Goal: Task Accomplishment & Management: Complete application form

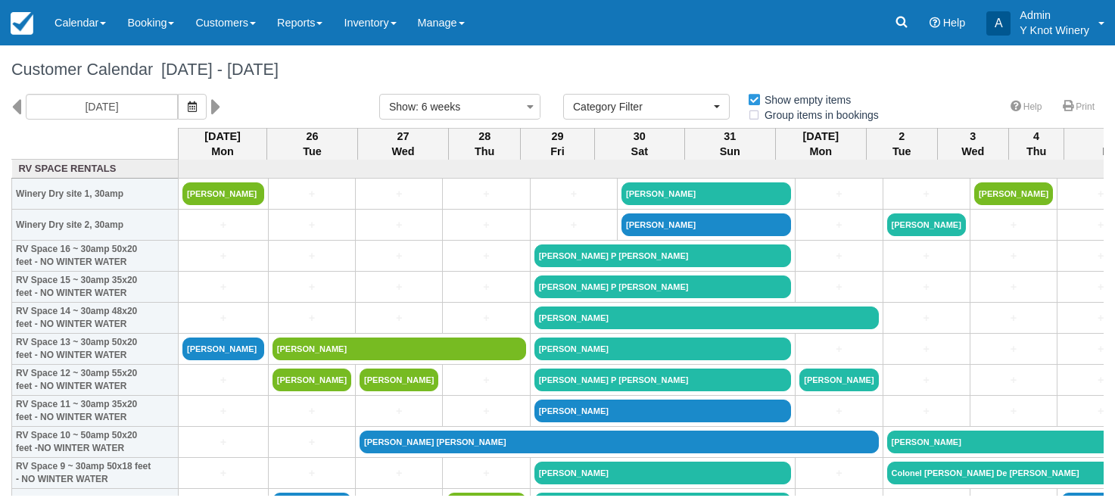
select select
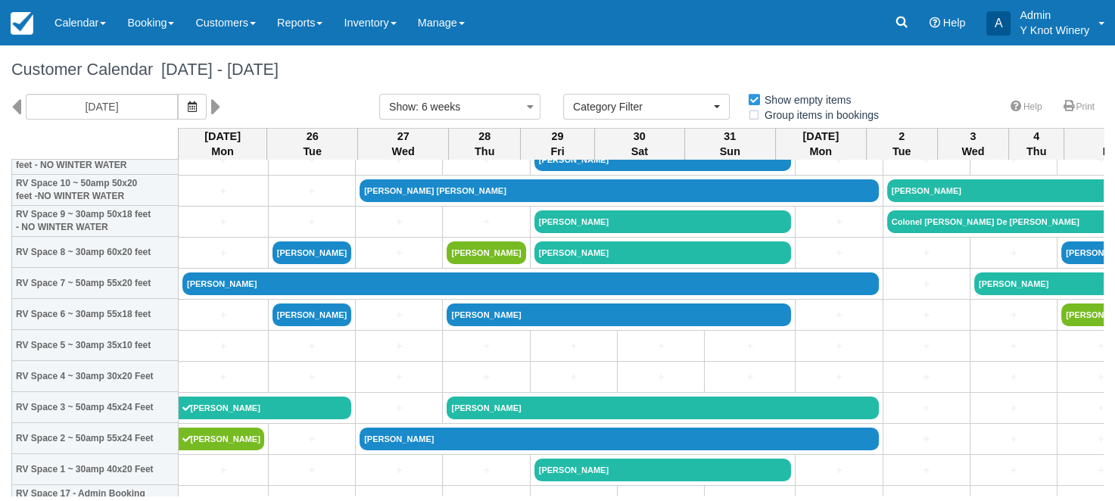
scroll to position [213, 0]
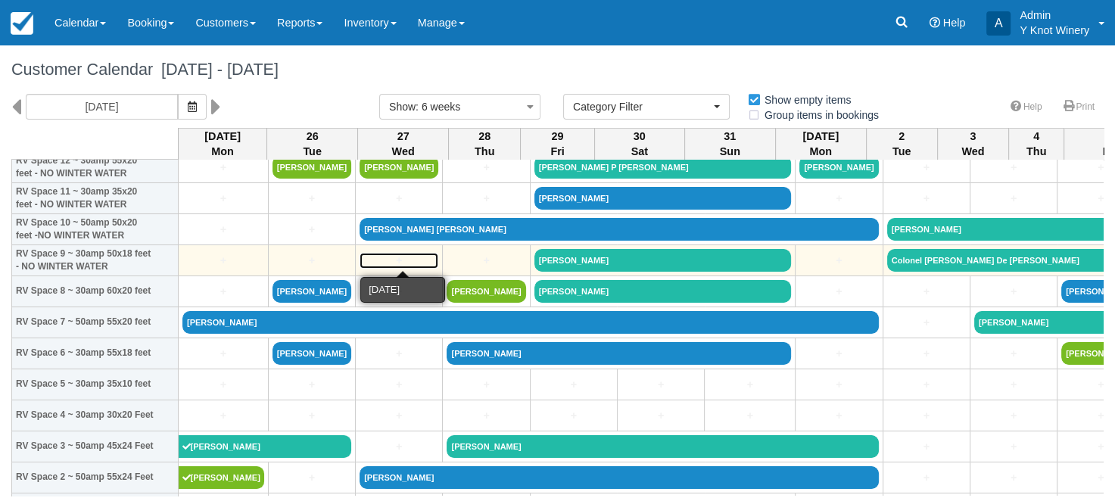
click at [383, 261] on link "+" at bounding box center [399, 261] width 79 height 16
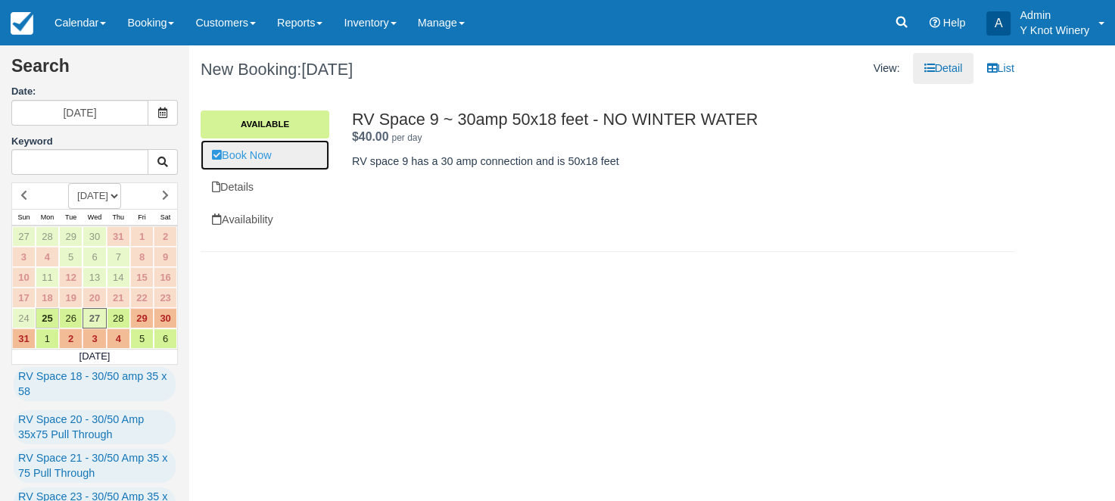
click at [271, 151] on link "Book Now" at bounding box center [265, 155] width 129 height 31
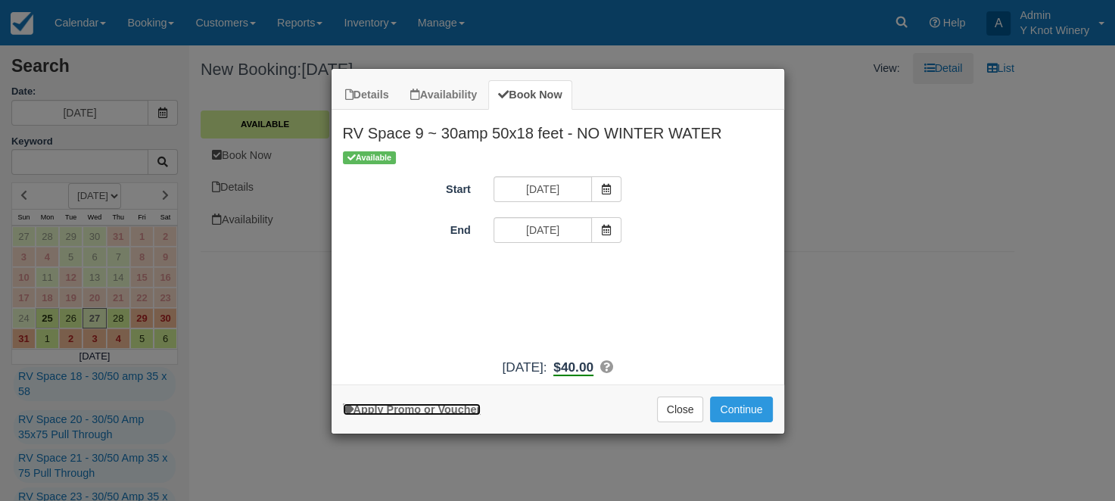
click at [429, 407] on link "Apply Promo or Voucher" at bounding box center [412, 410] width 138 height 12
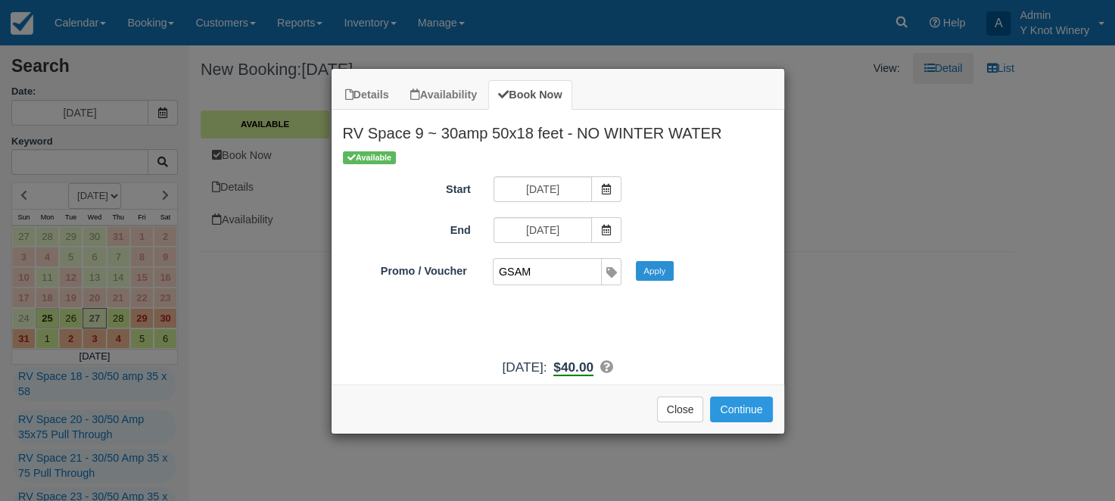
type input "GSAM"
click at [659, 277] on button "Apply" at bounding box center [655, 271] width 38 height 20
click at [747, 413] on button "Continue" at bounding box center [741, 410] width 62 height 26
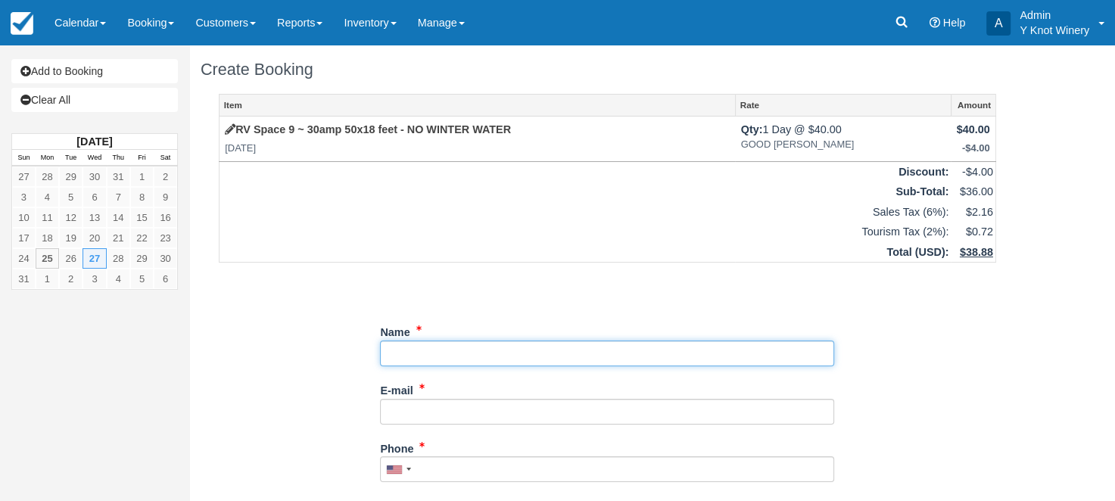
click at [414, 353] on input "Name" at bounding box center [607, 354] width 454 height 26
type input "Steven Lefler"
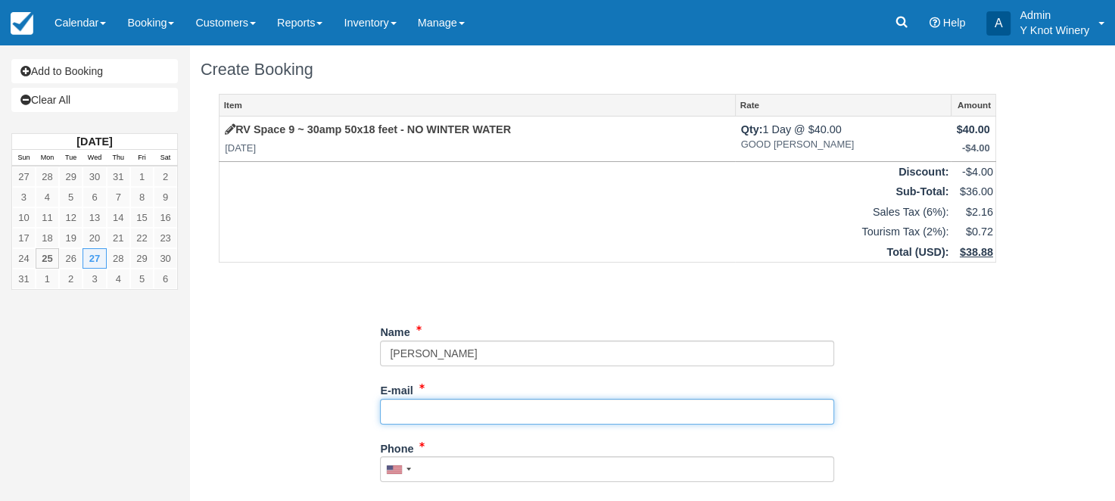
click at [395, 414] on input "E-mail" at bounding box center [607, 412] width 454 height 26
type input "[EMAIL_ADDRESS][DOMAIN_NAME]"
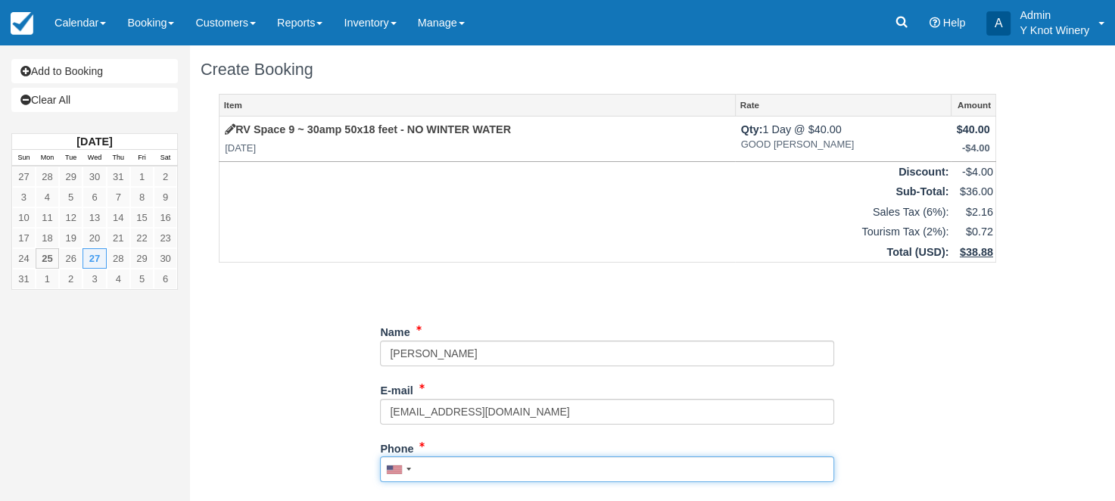
click at [435, 469] on input "Phone" at bounding box center [607, 470] width 454 height 26
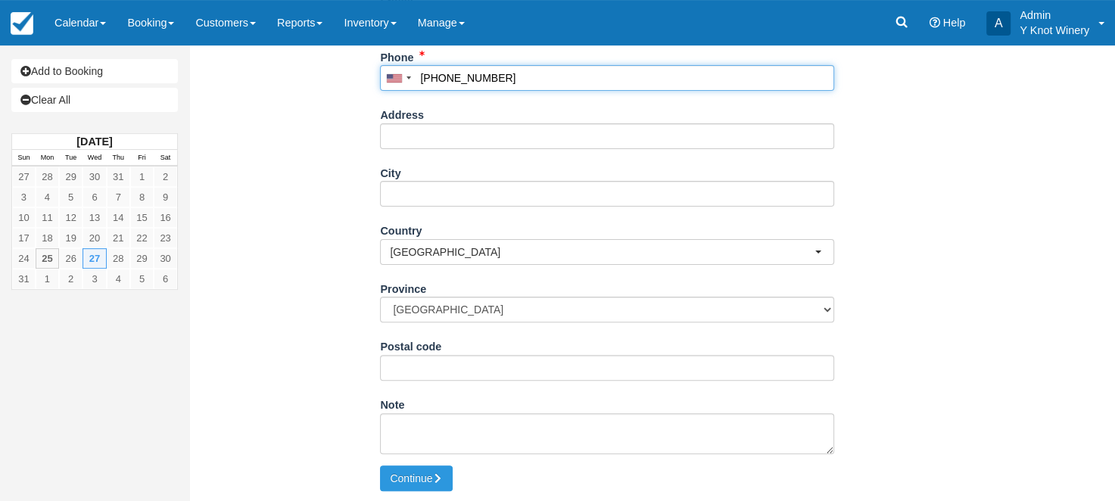
scroll to position [396, 0]
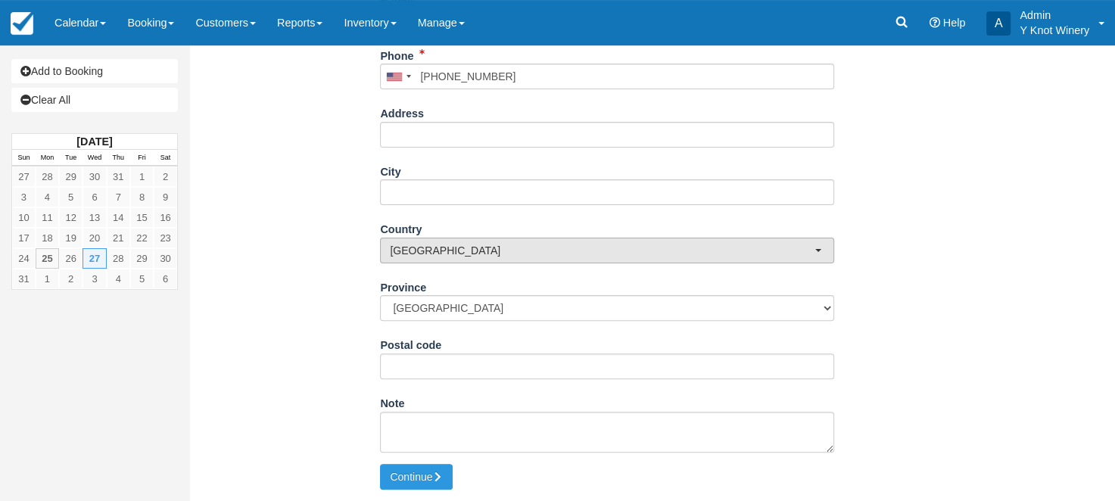
type input "(714) 356-2374"
click at [815, 245] on button "Canada" at bounding box center [607, 251] width 454 height 26
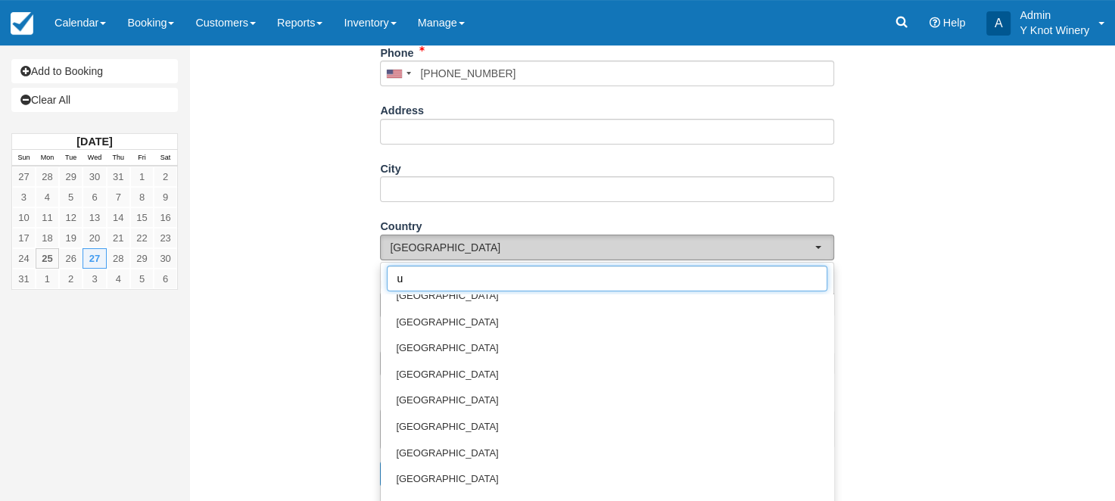
scroll to position [0, 0]
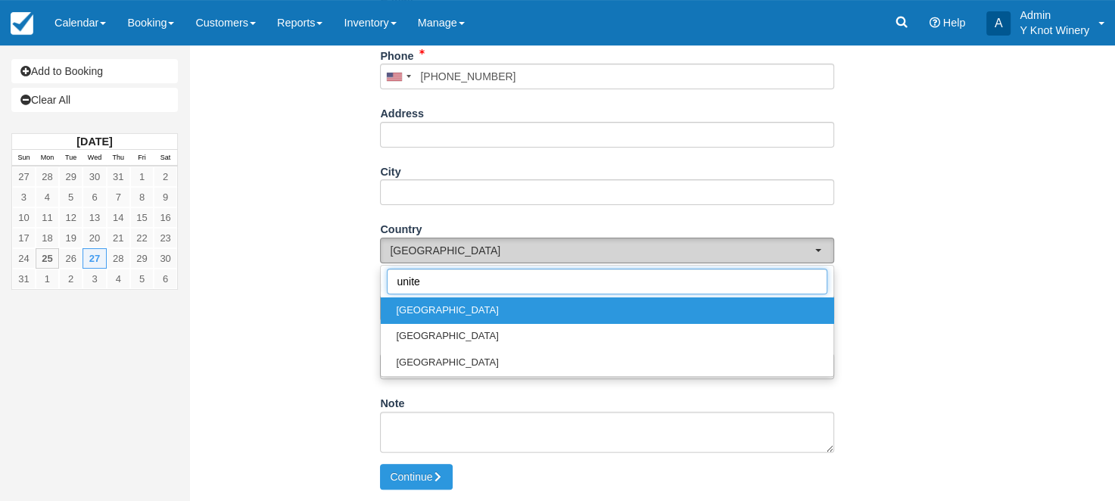
type input "united"
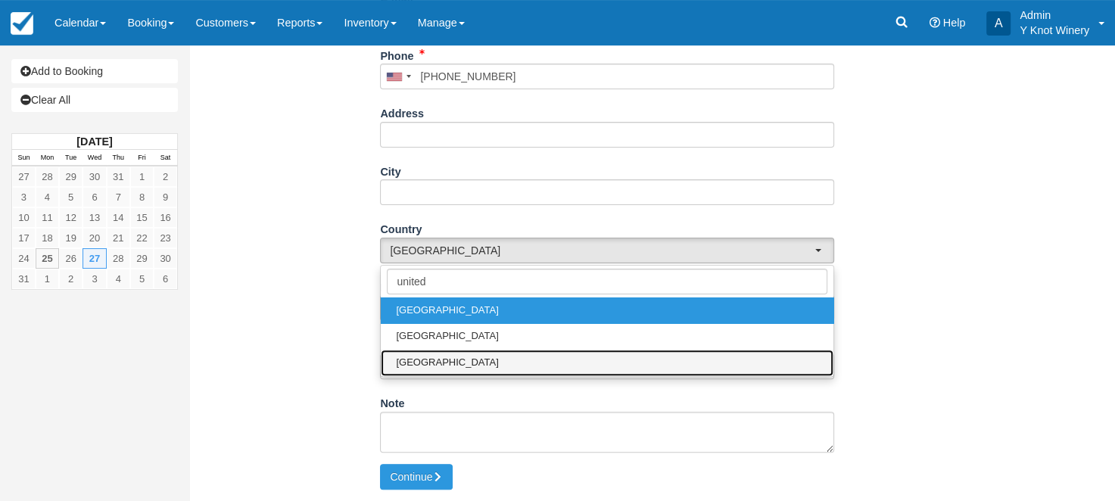
click at [505, 365] on link "United States" at bounding box center [607, 363] width 453 height 27
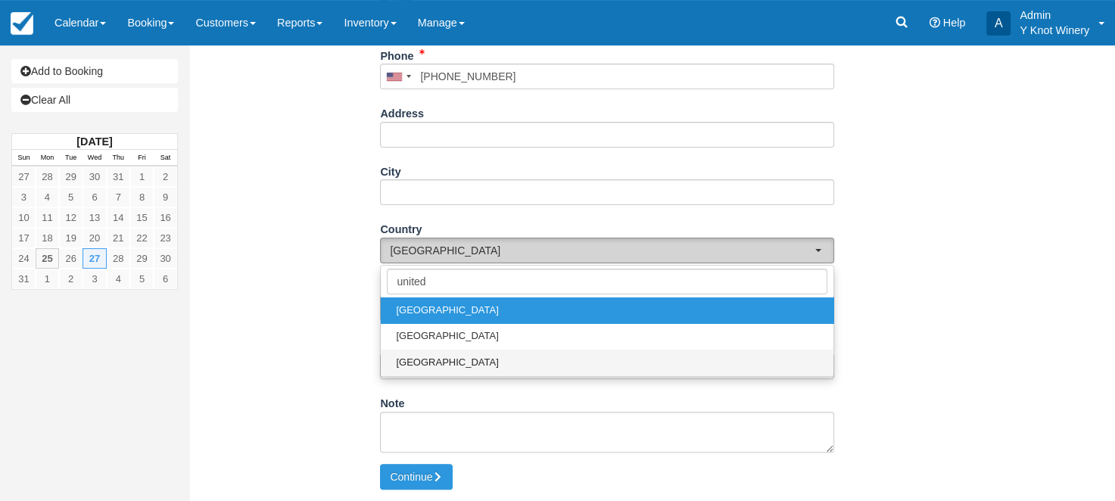
select select "US"
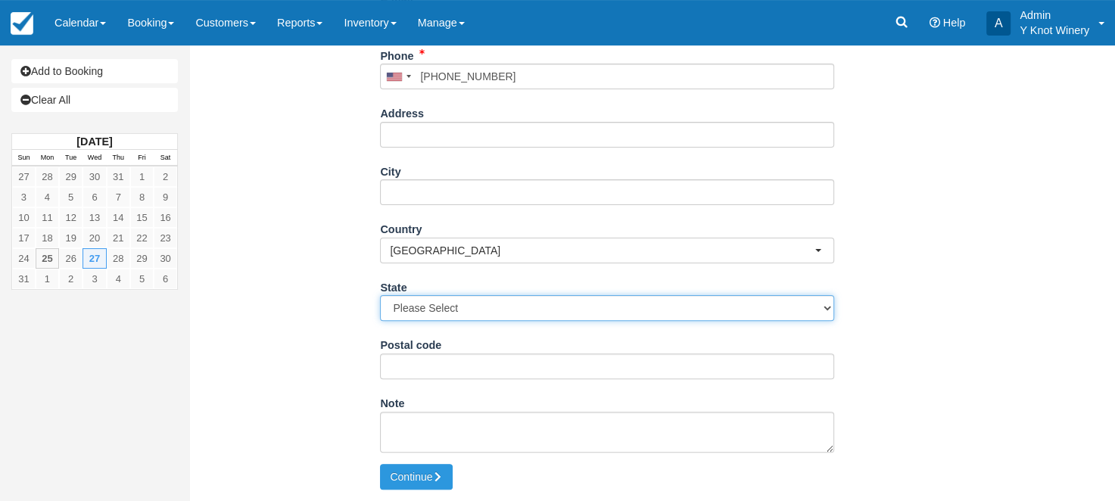
click at [380, 295] on select "Please Select Alabama Alaska Arizona Arkansas California Colorado Connecticut D…" at bounding box center [607, 308] width 454 height 26
select select "WA"
click option "Washington" at bounding box center [0, 0] width 0 height 0
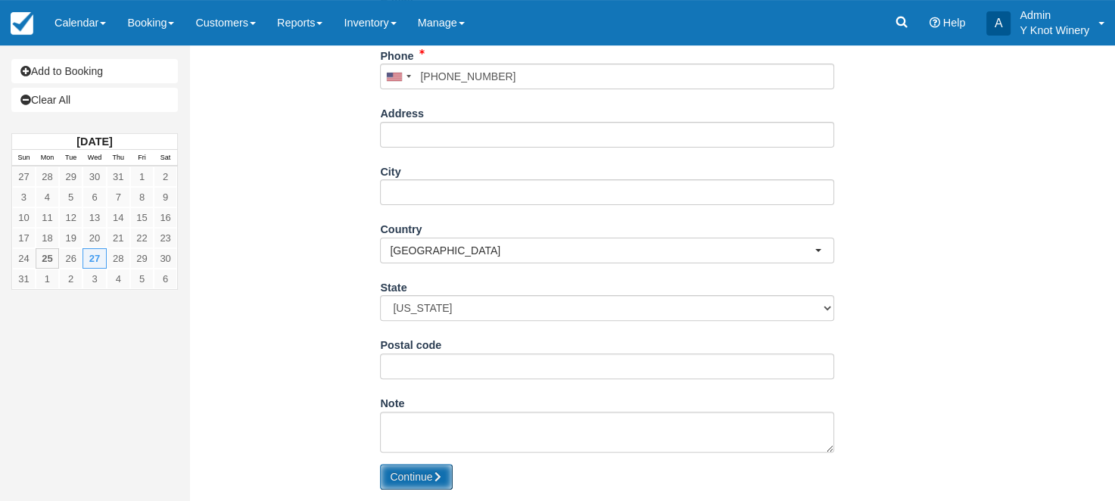
click at [408, 479] on button "Continue" at bounding box center [416, 477] width 73 height 26
type input "+17143562374"
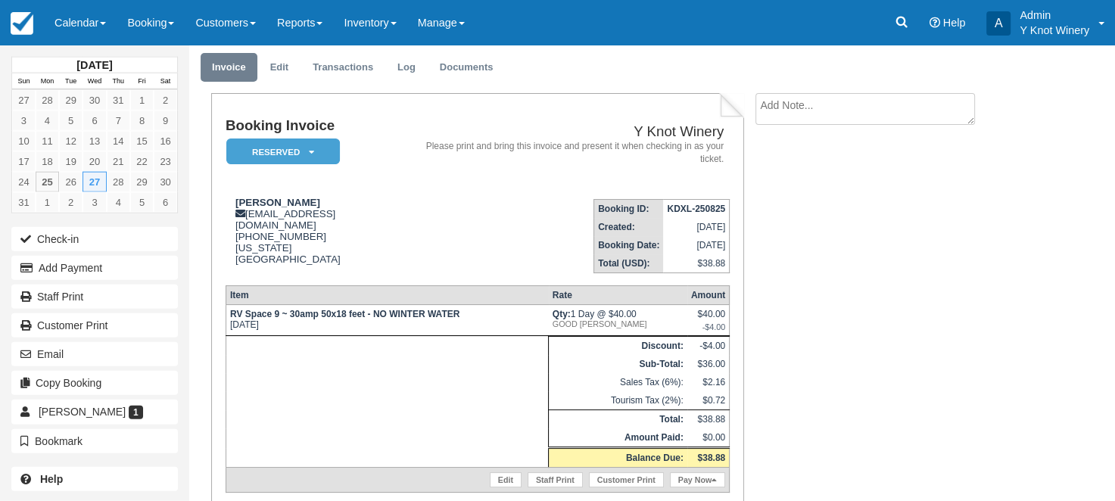
scroll to position [97, 0]
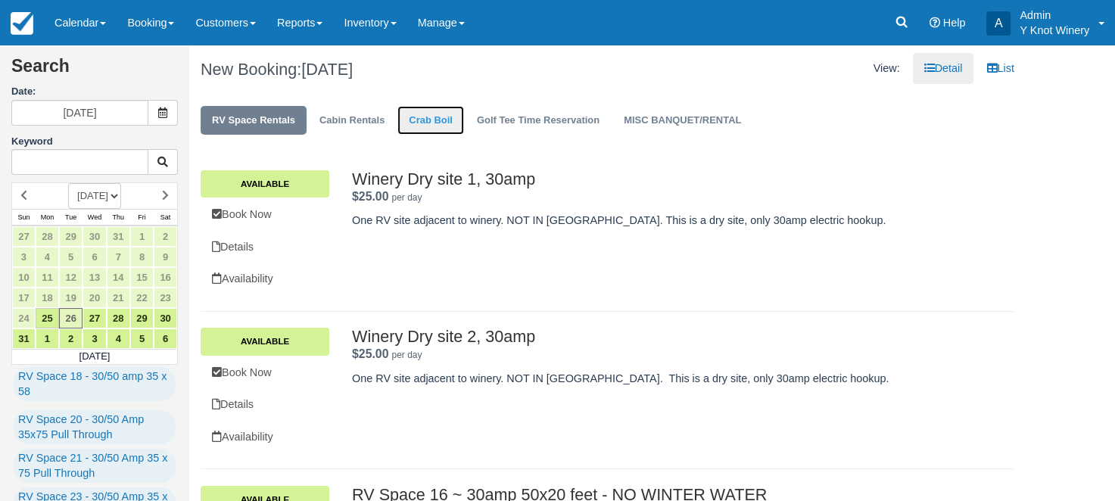
click at [433, 123] on link "Crab Boil" at bounding box center [431, 121] width 67 height 30
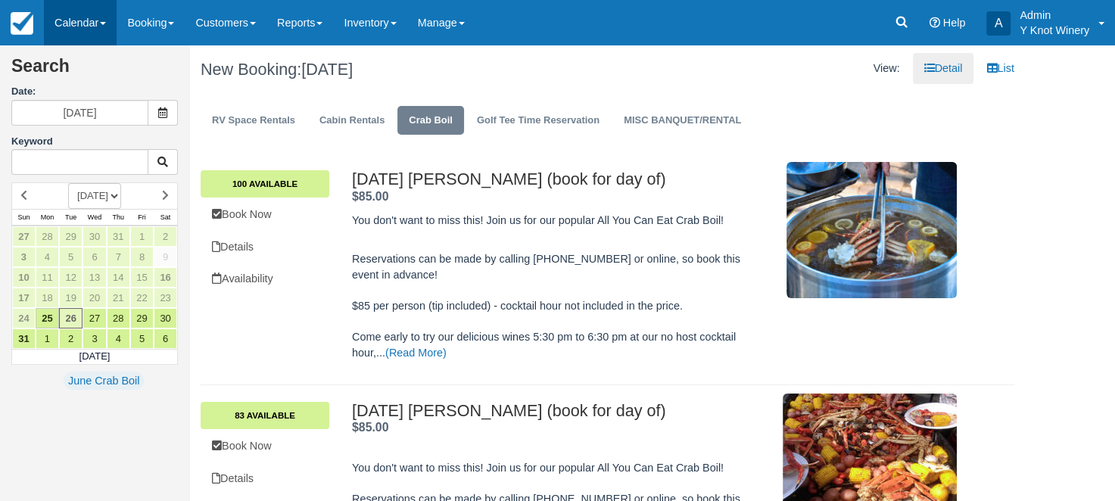
click at [114, 29] on link "Calendar" at bounding box center [80, 22] width 73 height 45
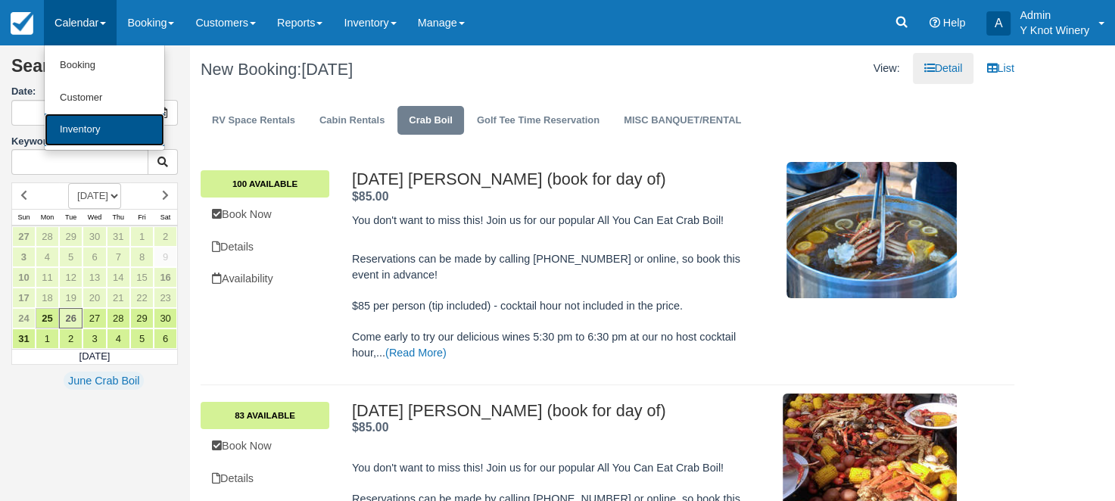
click at [93, 133] on link "Inventory" at bounding box center [105, 130] width 120 height 33
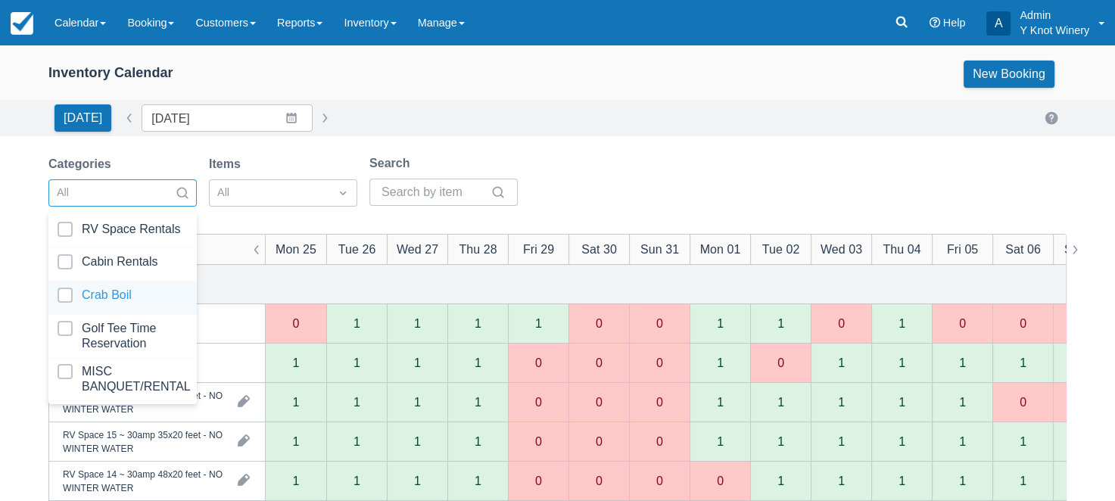
click at [145, 298] on div at bounding box center [123, 298] width 130 height 20
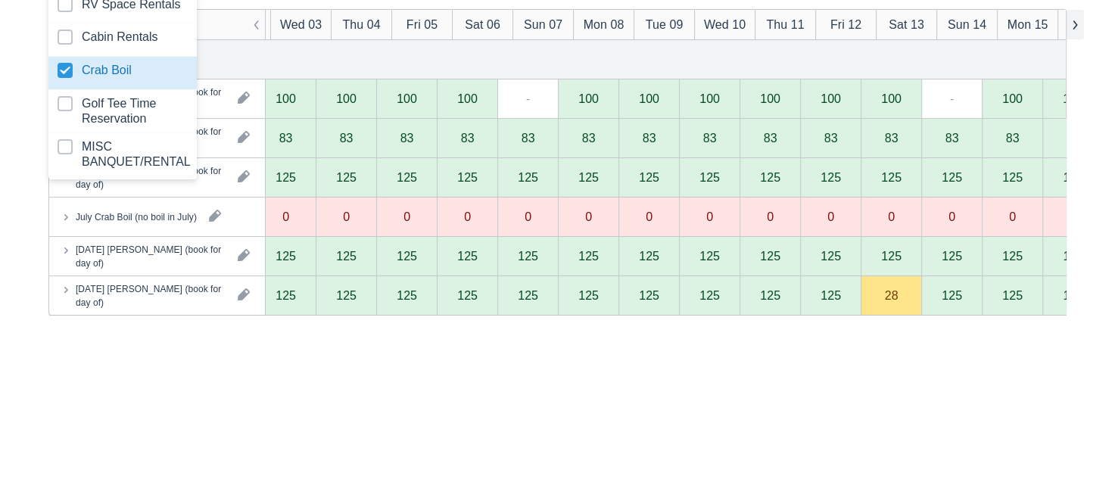
click at [1074, 33] on button "button" at bounding box center [1075, 25] width 18 height 30
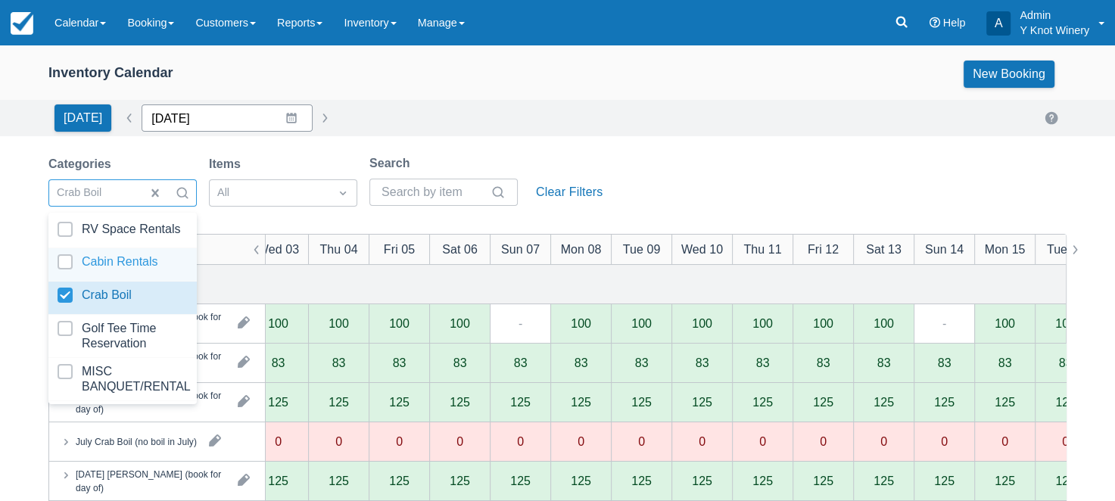
click at [272, 114] on input "[DATE]" at bounding box center [227, 117] width 171 height 27
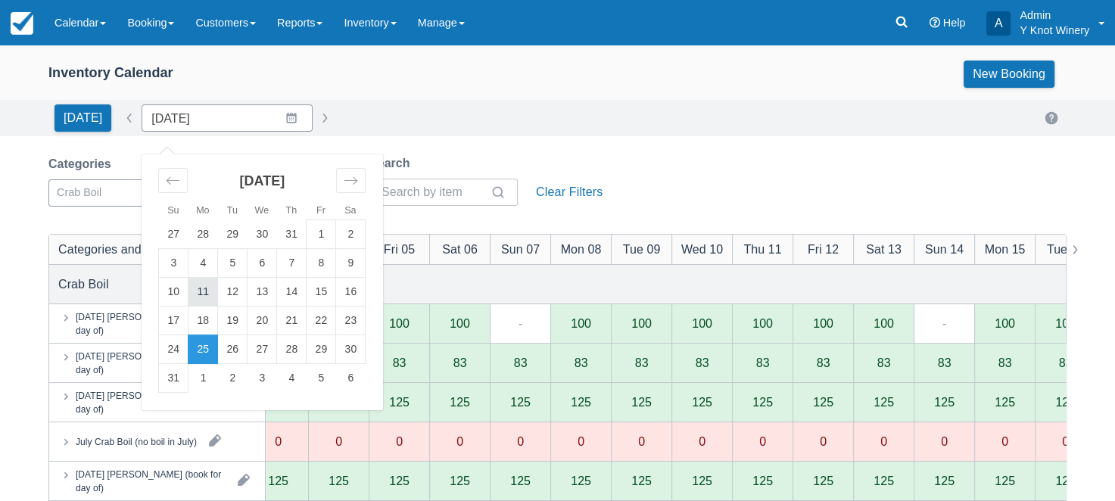
click at [192, 293] on td "11" at bounding box center [204, 292] width 30 height 29
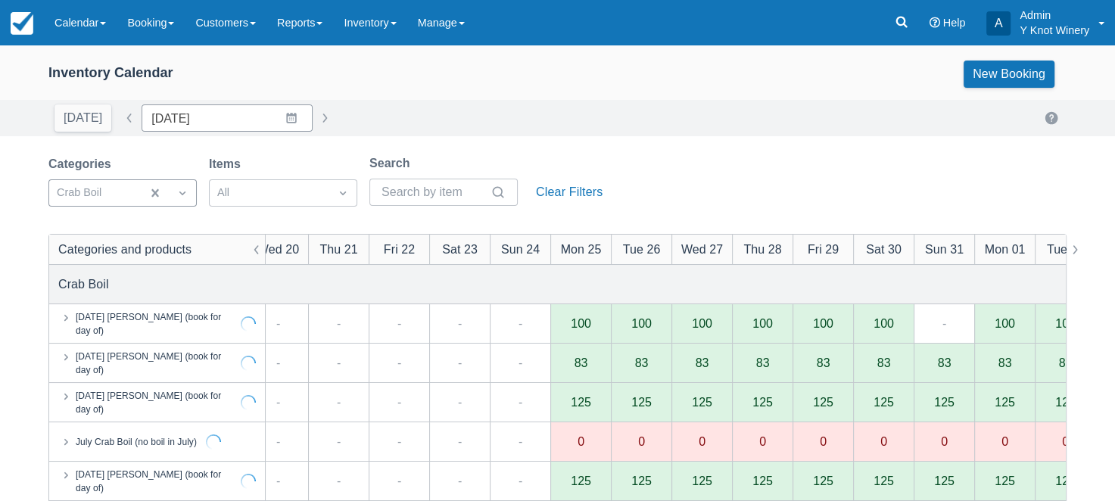
type input "08/11/25"
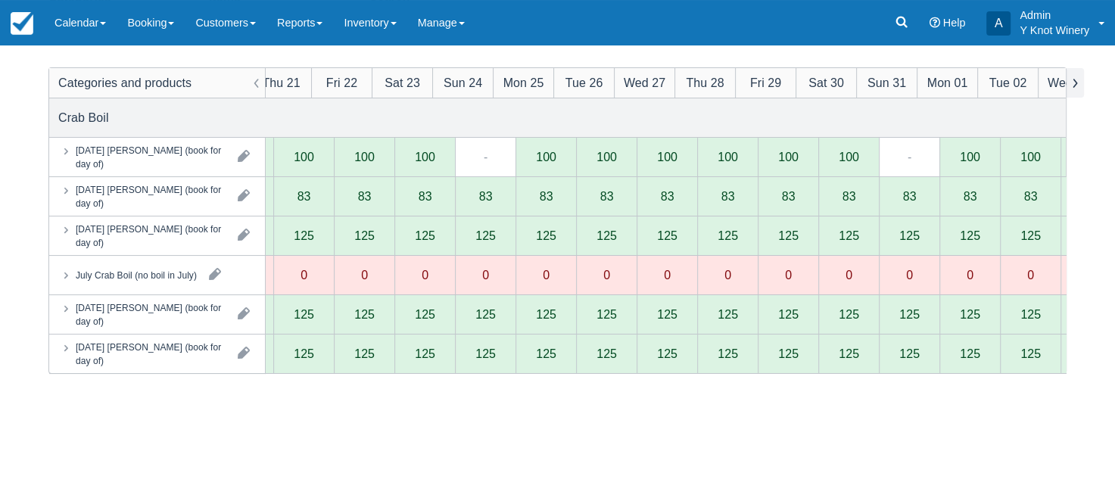
scroll to position [0, 633]
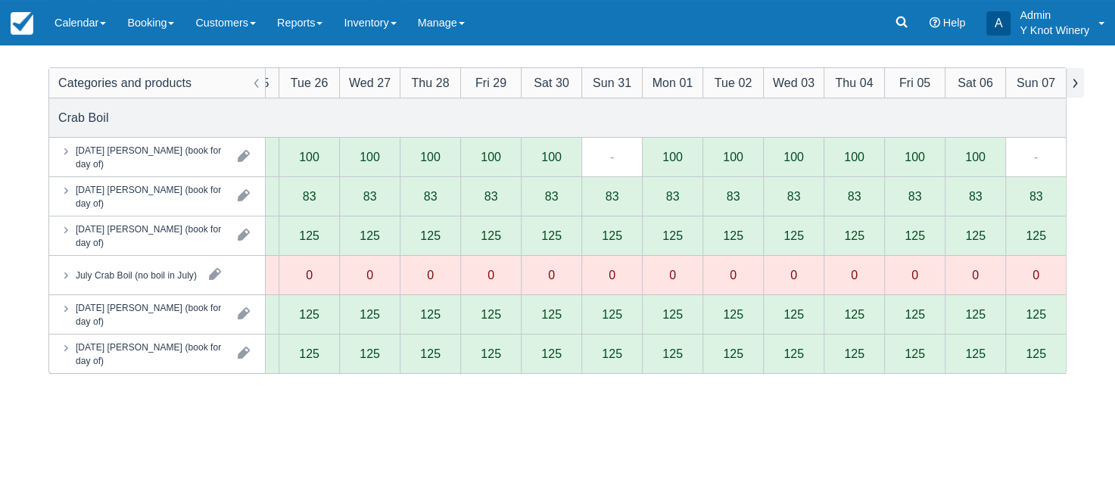
click at [1075, 85] on button "button" at bounding box center [1075, 83] width 18 height 30
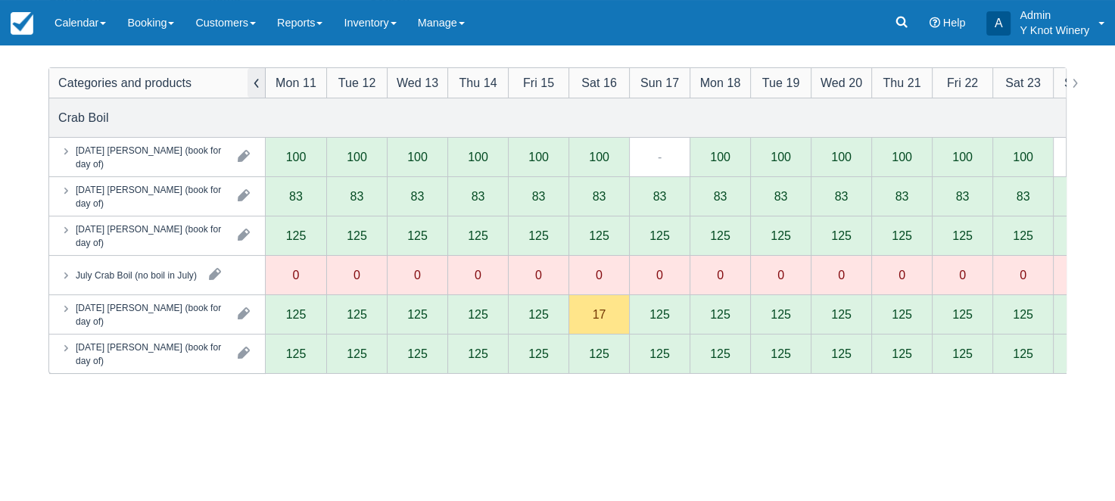
click at [261, 85] on button "button" at bounding box center [257, 83] width 18 height 30
click at [302, 422] on div "Categories and products Mon 11 Tue 12 Wed 13 Thu 14 Fri 15 Sat 16 Sun 17 Mon 18…" at bounding box center [557, 318] width 1017 height 501
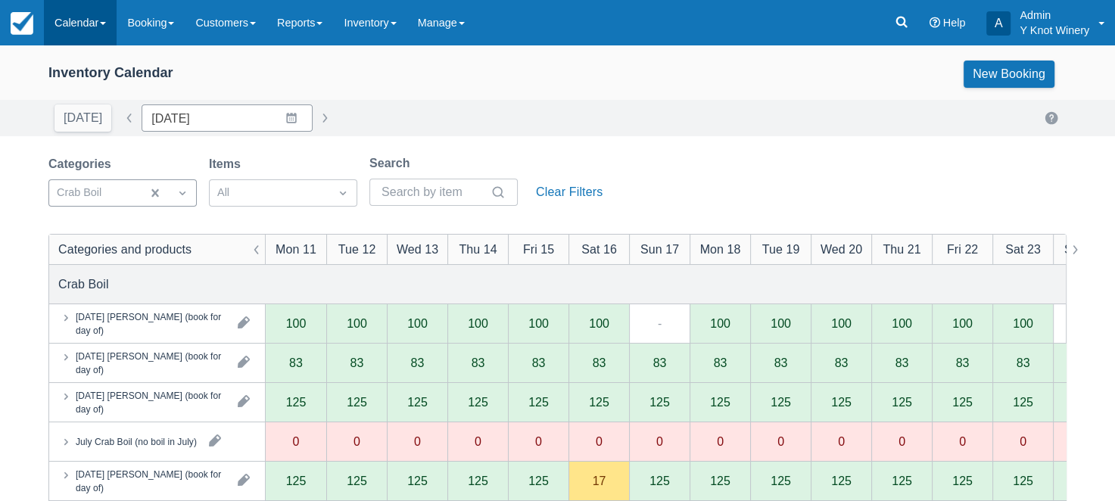
click at [114, 20] on link "Calendar" at bounding box center [80, 22] width 73 height 45
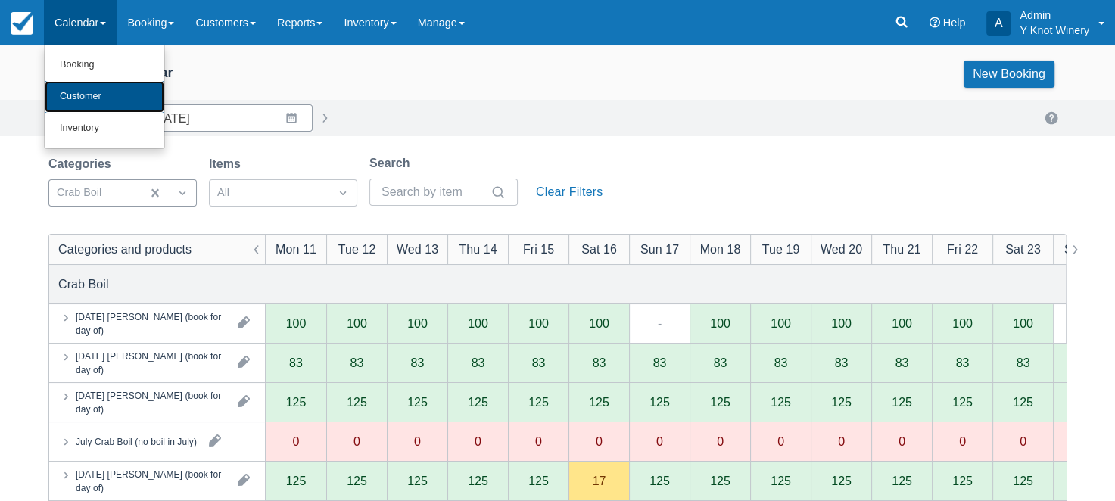
click at [98, 98] on link "Customer" at bounding box center [105, 97] width 120 height 32
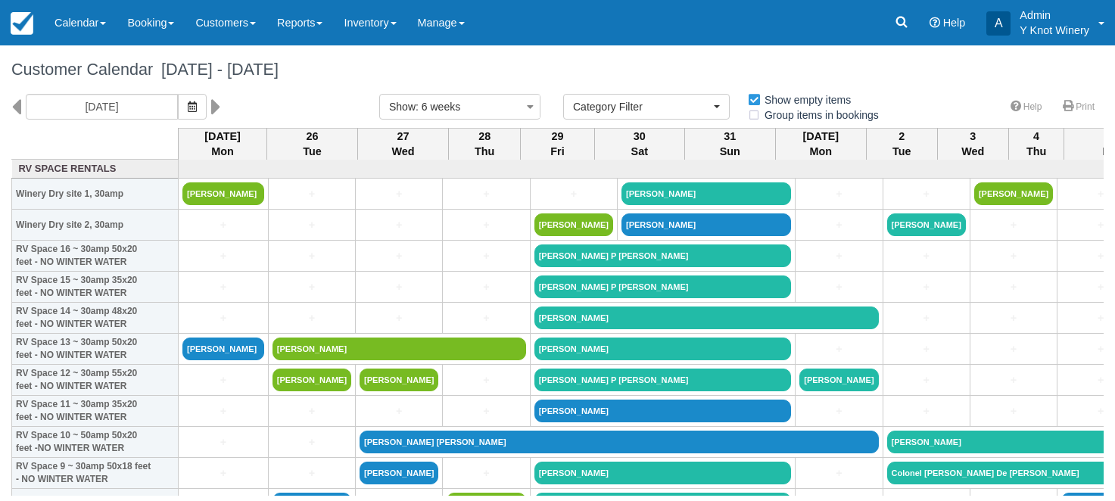
select select
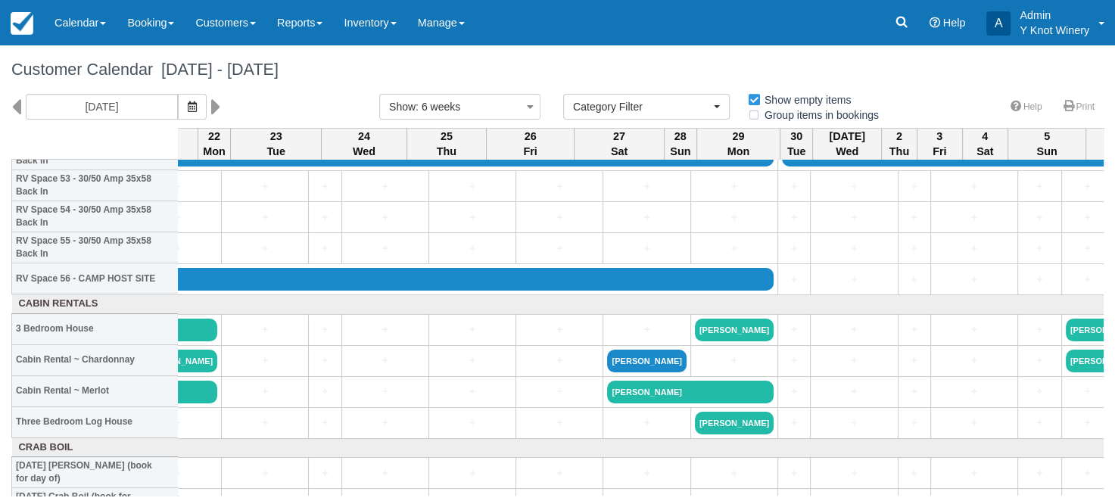
scroll to position [1684, 2196]
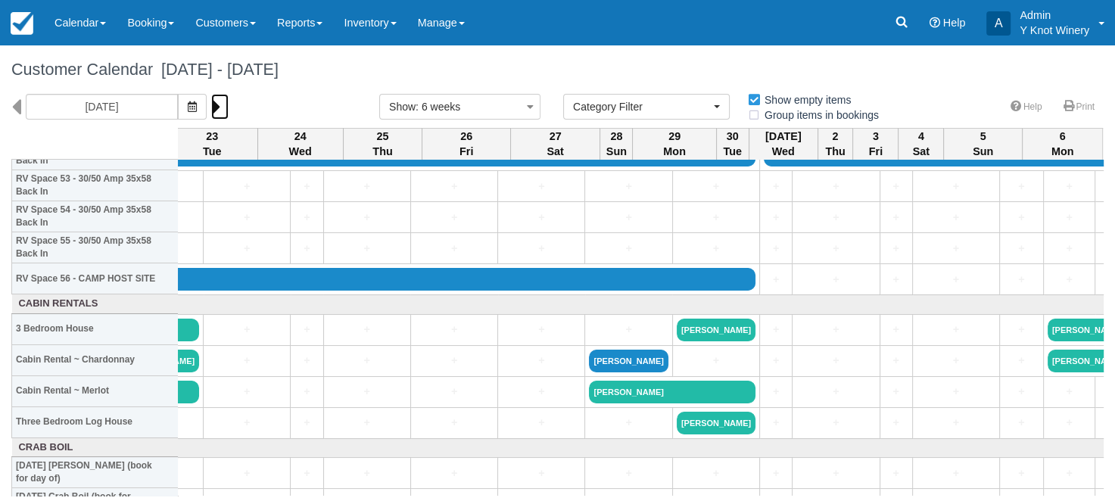
click at [211, 108] on icon at bounding box center [216, 107] width 10 height 26
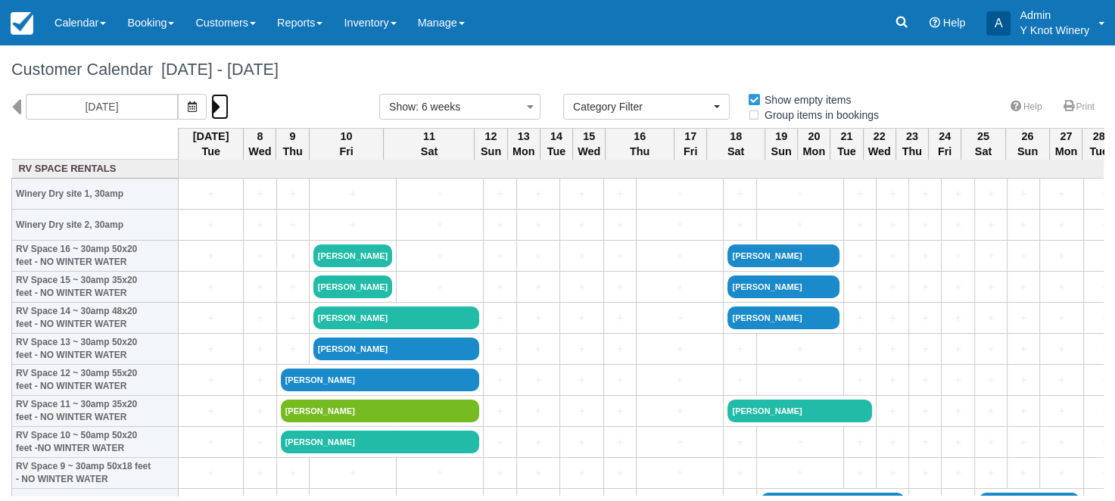
click at [214, 111] on icon at bounding box center [216, 107] width 10 height 26
type input "[DATE]"
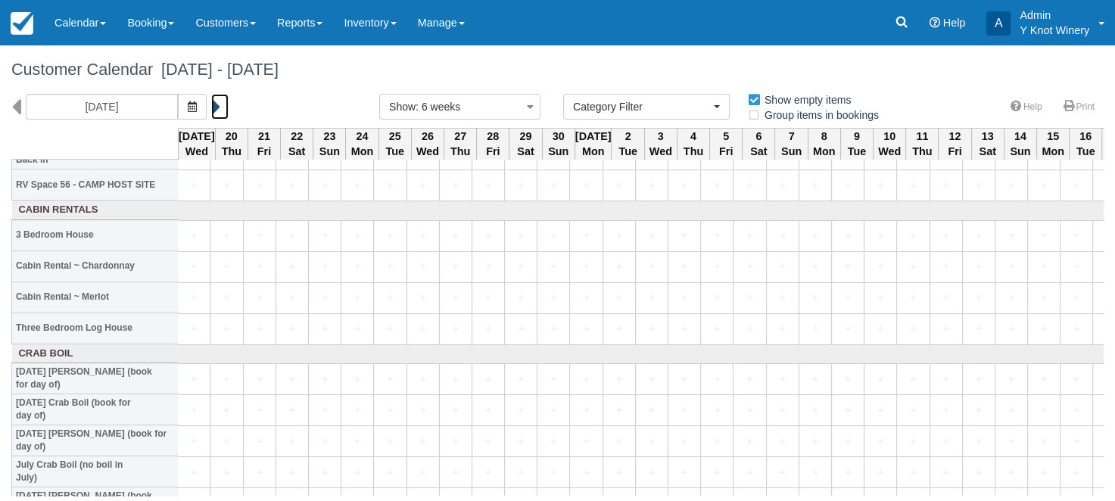
scroll to position [1778, 0]
